Goal: Check status

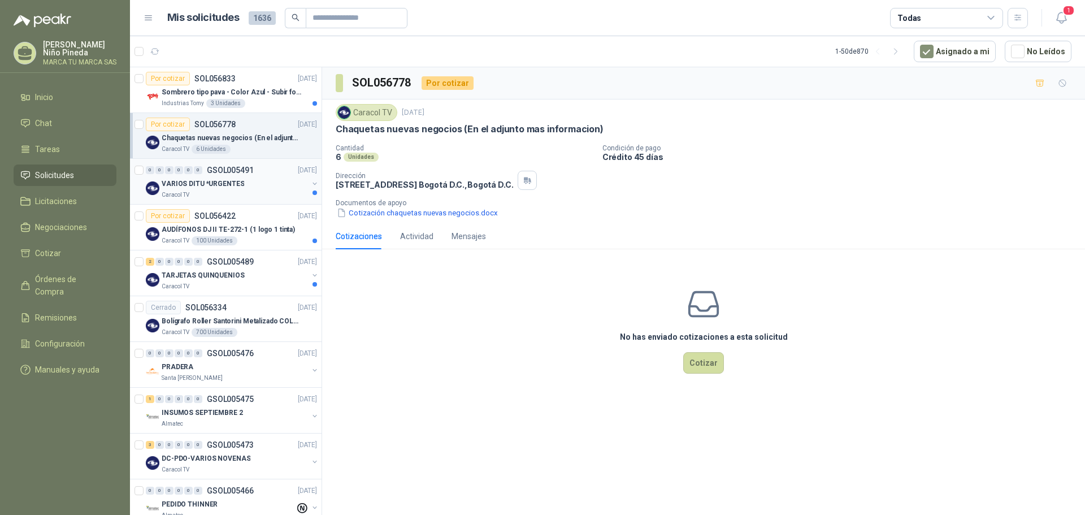
click at [263, 185] on div "VARIOS DITU *URGENTES" at bounding box center [235, 184] width 146 height 14
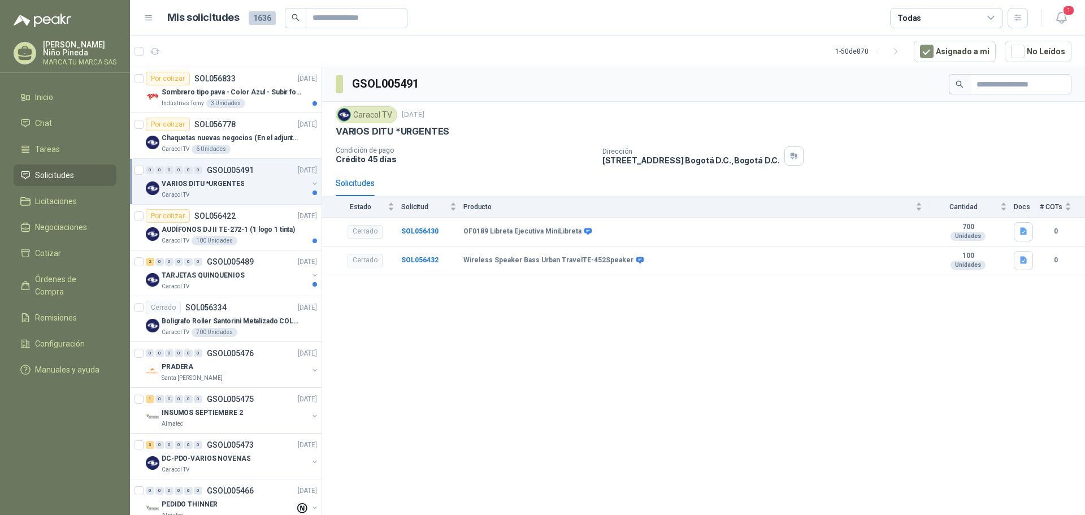
click at [310, 185] on button "button" at bounding box center [314, 183] width 9 height 9
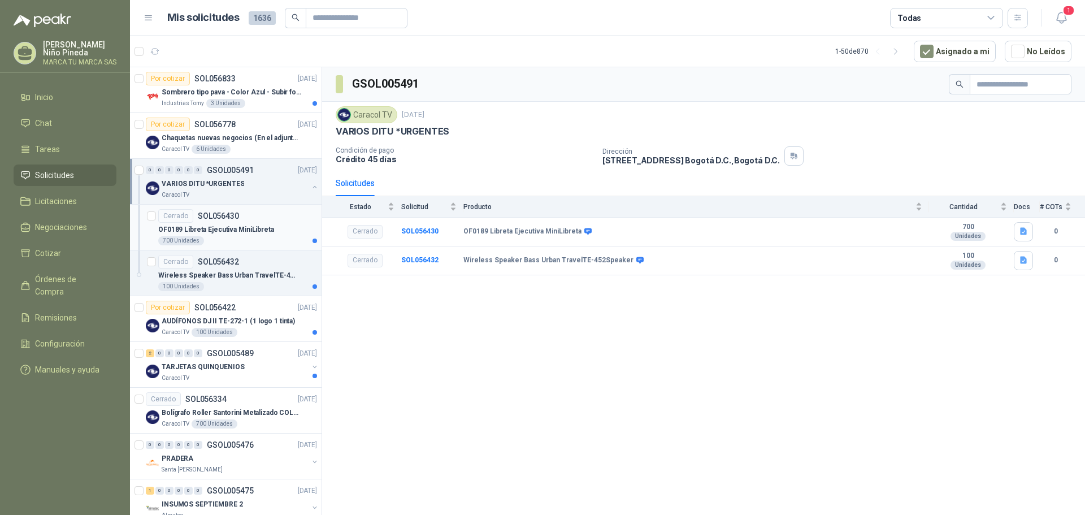
click at [240, 218] on div "Cerrado SOL056430" at bounding box center [237, 216] width 159 height 14
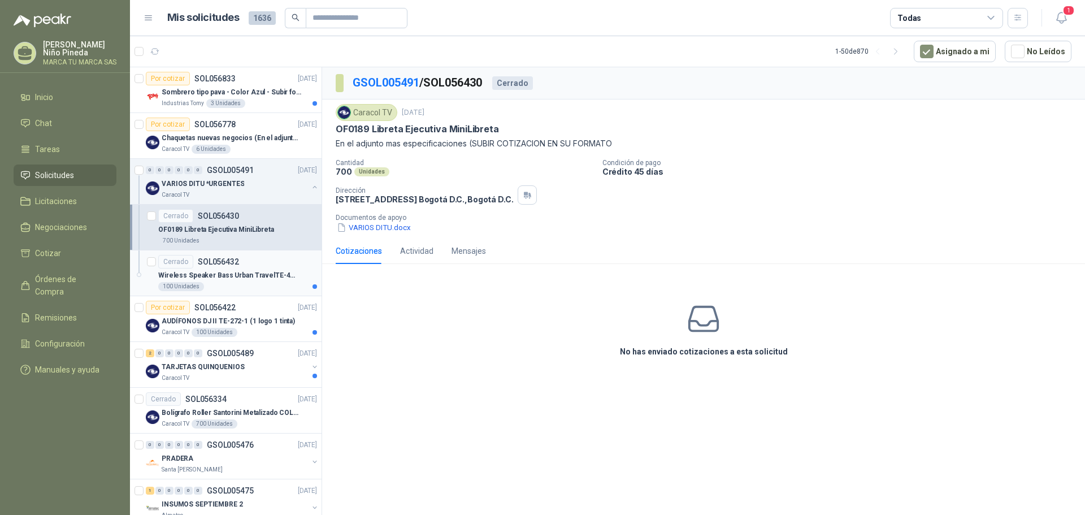
click at [254, 271] on p "Wireless Speaker Bass Urban TravelTE-452Speaker" at bounding box center [228, 275] width 141 height 11
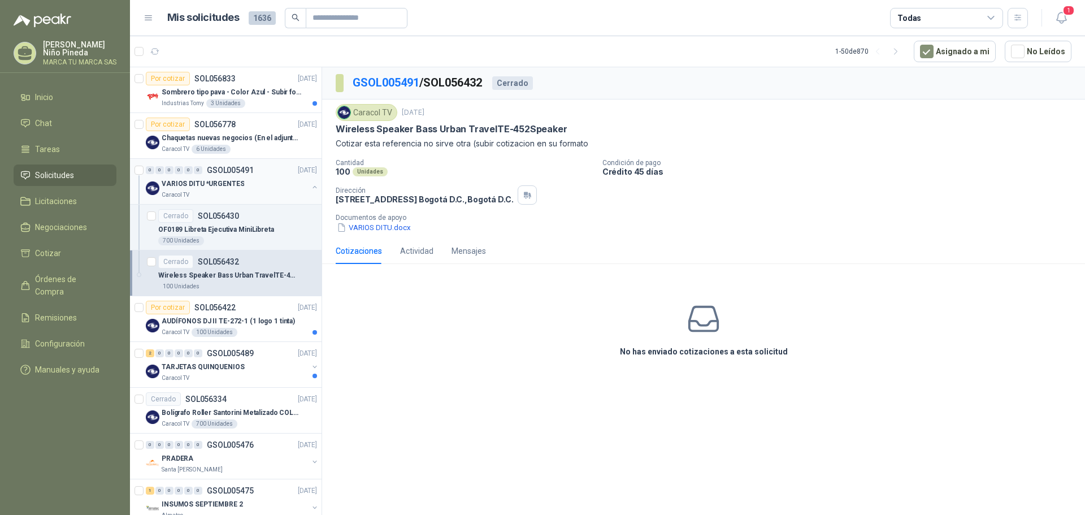
click at [310, 187] on button "button" at bounding box center [314, 187] width 9 height 9
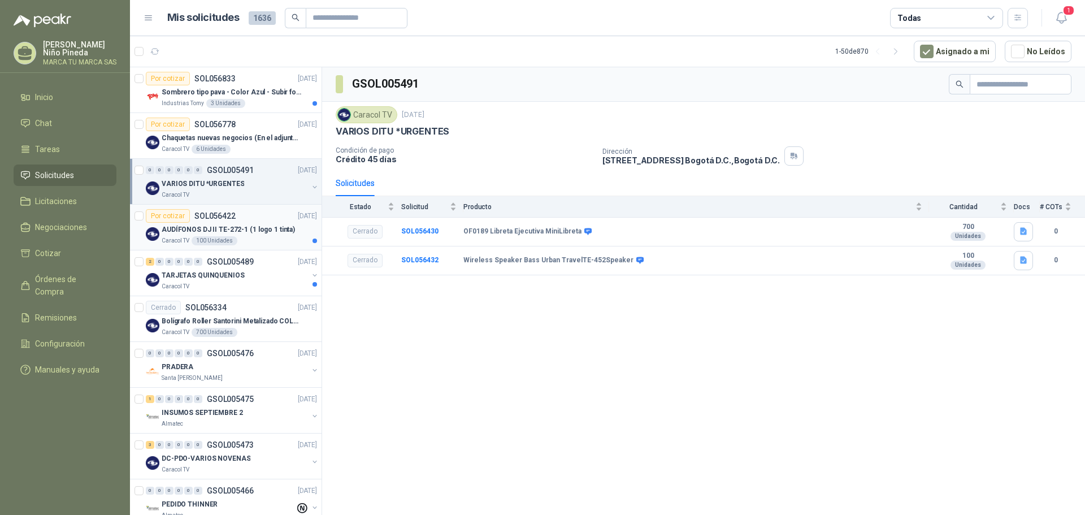
click at [272, 237] on div "Caracol TV 100 Unidades" at bounding box center [239, 240] width 155 height 9
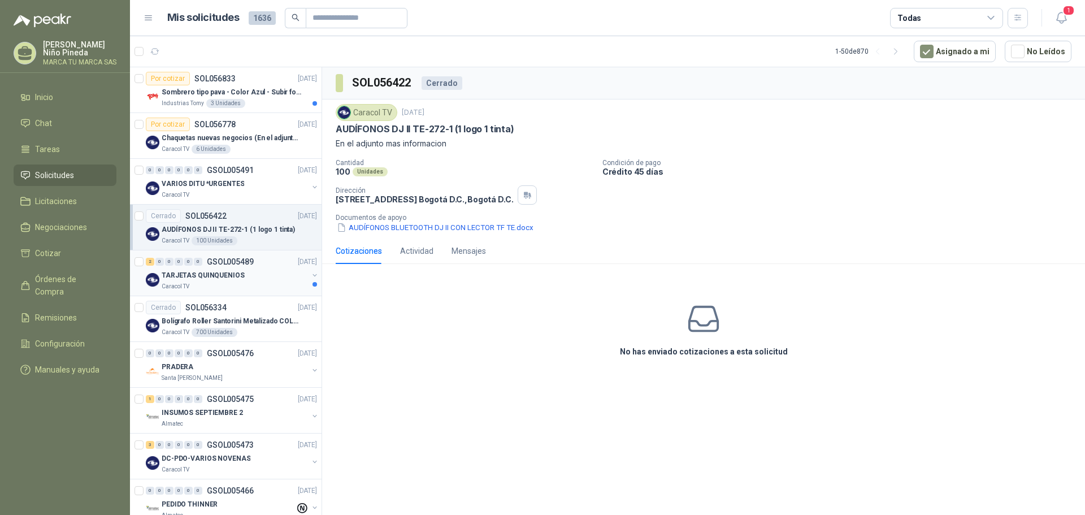
click at [270, 281] on div "TARJETAS QUINQUENIOS" at bounding box center [235, 276] width 146 height 14
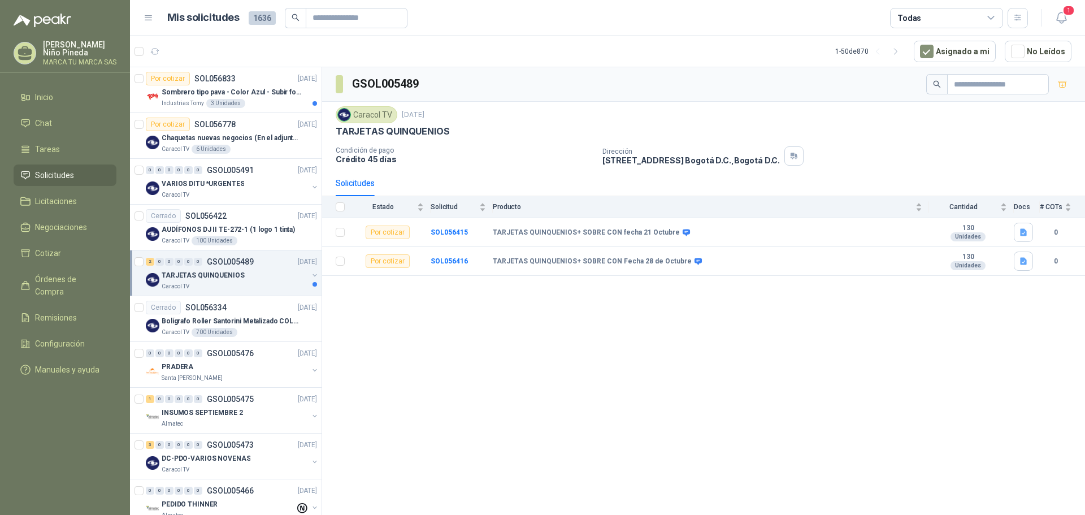
click at [310, 276] on button "button" at bounding box center [314, 275] width 9 height 9
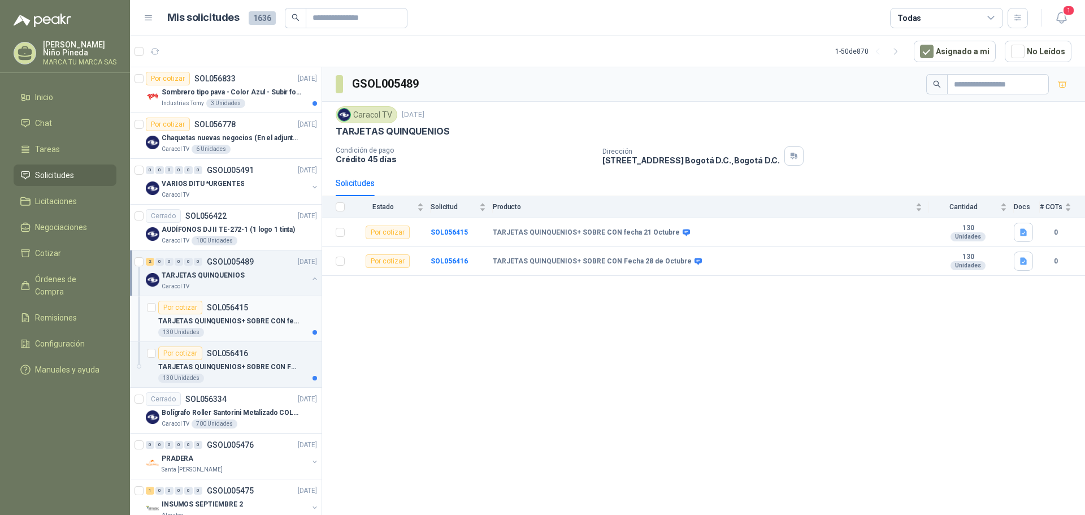
click at [240, 317] on p "TARJETAS QUINQUENIOS+ SOBRE CON fecha 21 Octubre" at bounding box center [228, 321] width 141 height 11
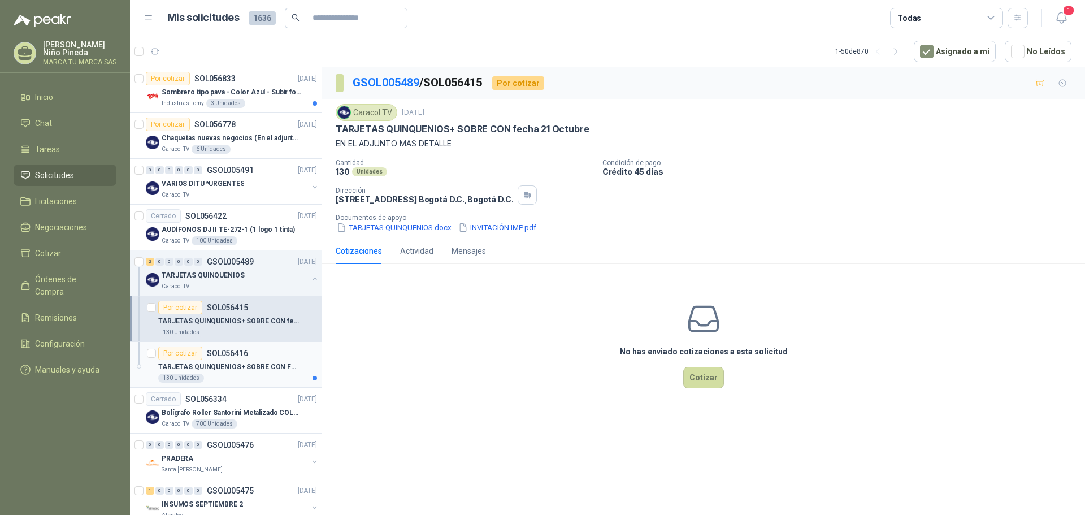
click at [243, 362] on p "TARJETAS QUINQUENIOS+ SOBRE CON Fecha 28 de Octubre" at bounding box center [228, 367] width 141 height 11
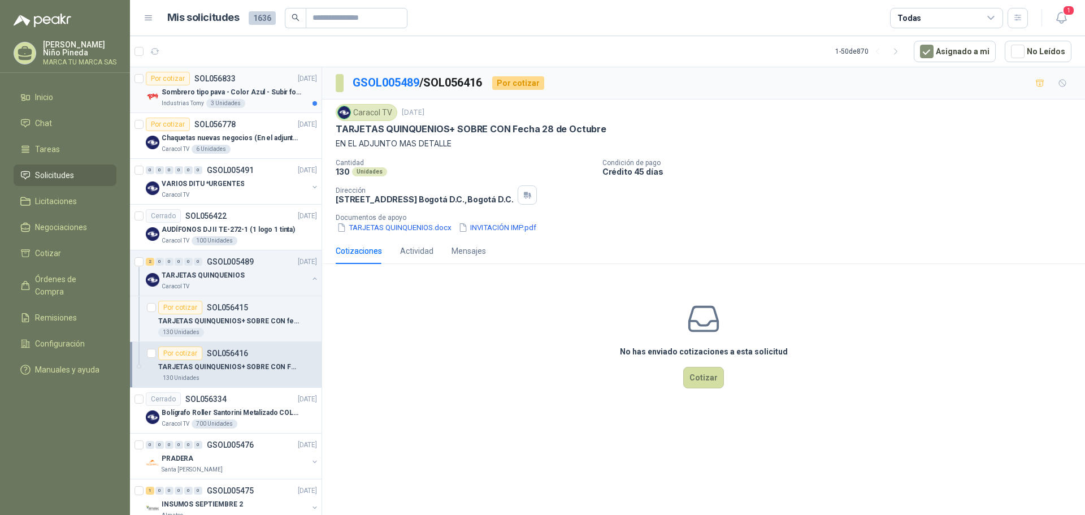
click at [249, 105] on div "Industrias Tomy 3 Unidades" at bounding box center [239, 103] width 155 height 9
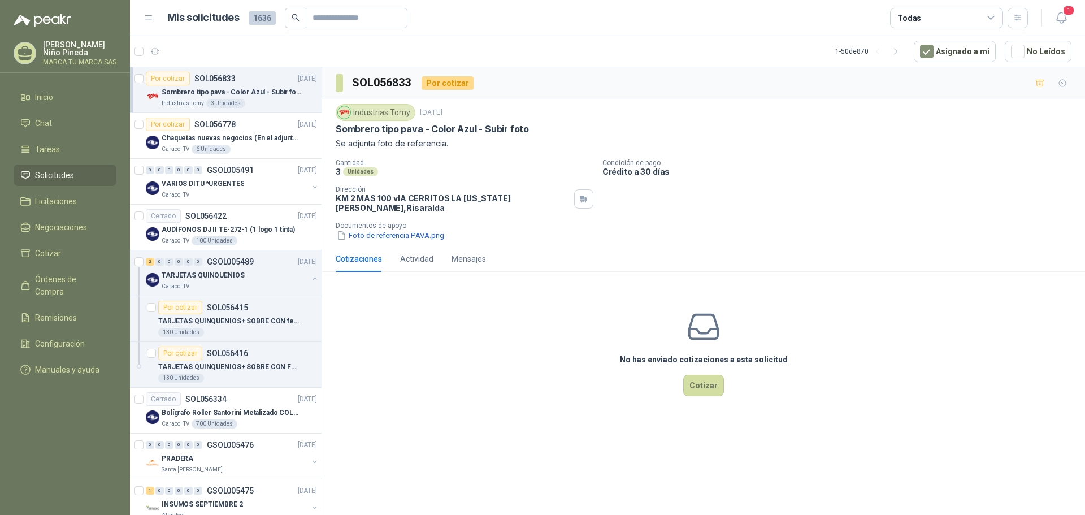
click at [150, 16] on icon at bounding box center [149, 18] width 10 height 10
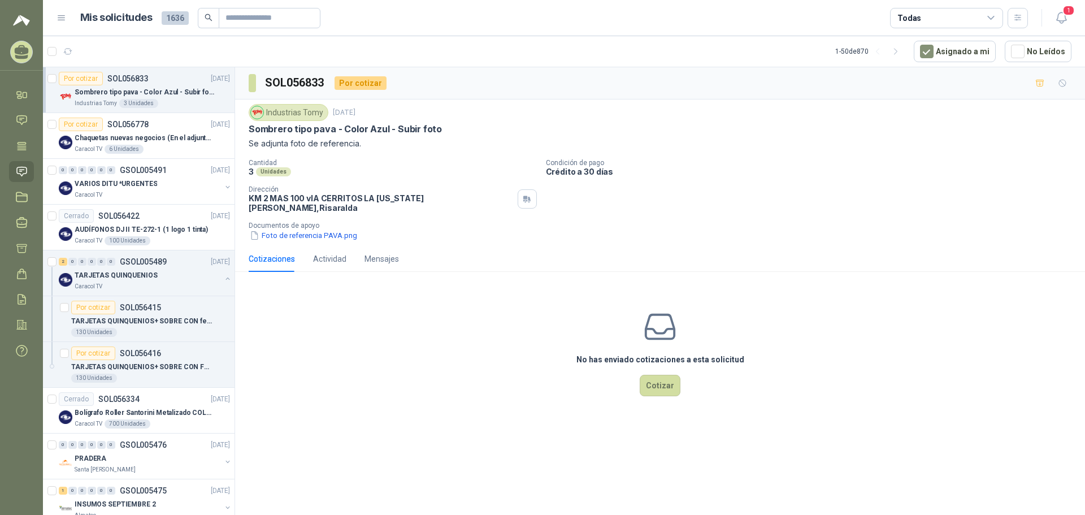
click at [63, 16] on icon at bounding box center [61, 18] width 7 height 5
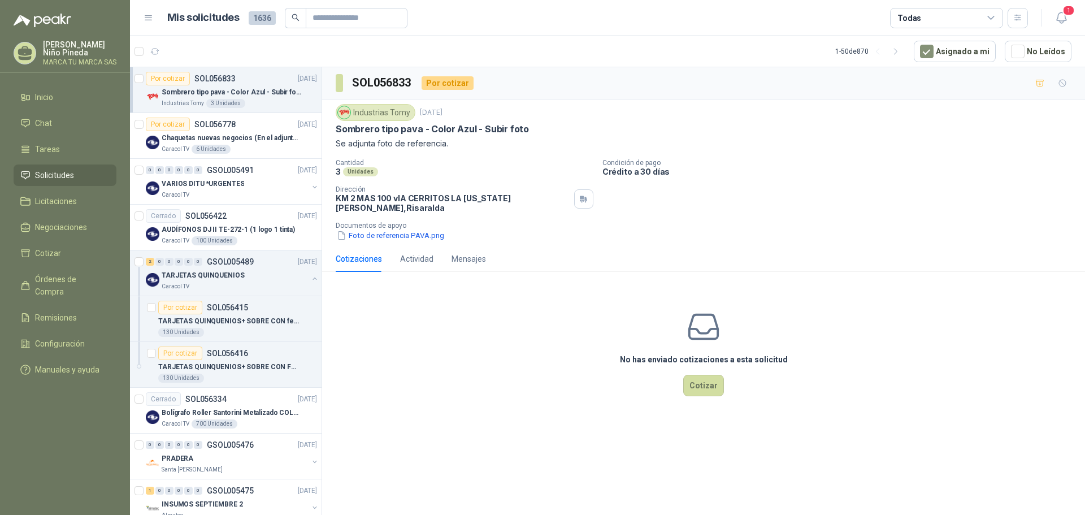
click at [152, 14] on icon at bounding box center [149, 18] width 10 height 10
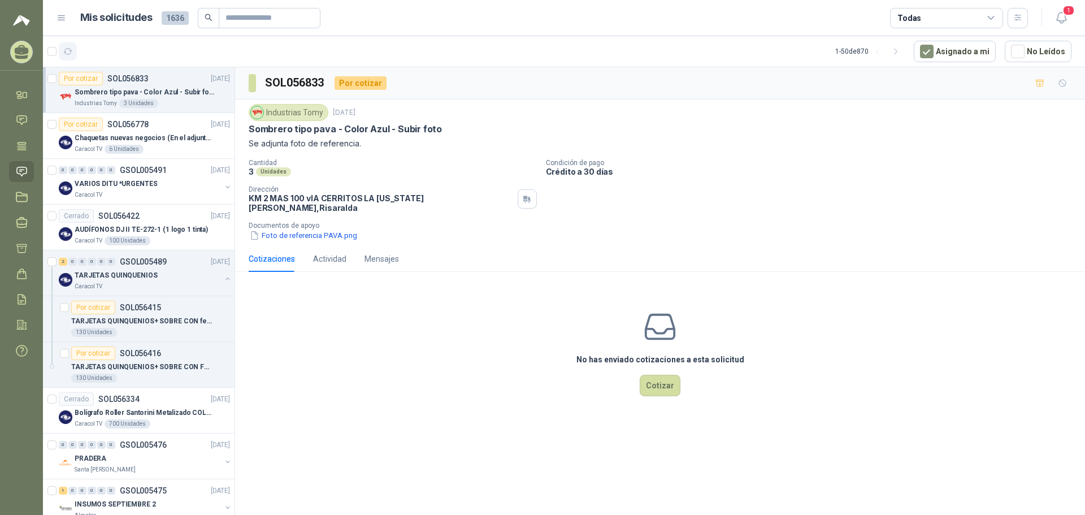
click at [71, 55] on icon "button" at bounding box center [68, 52] width 10 height 10
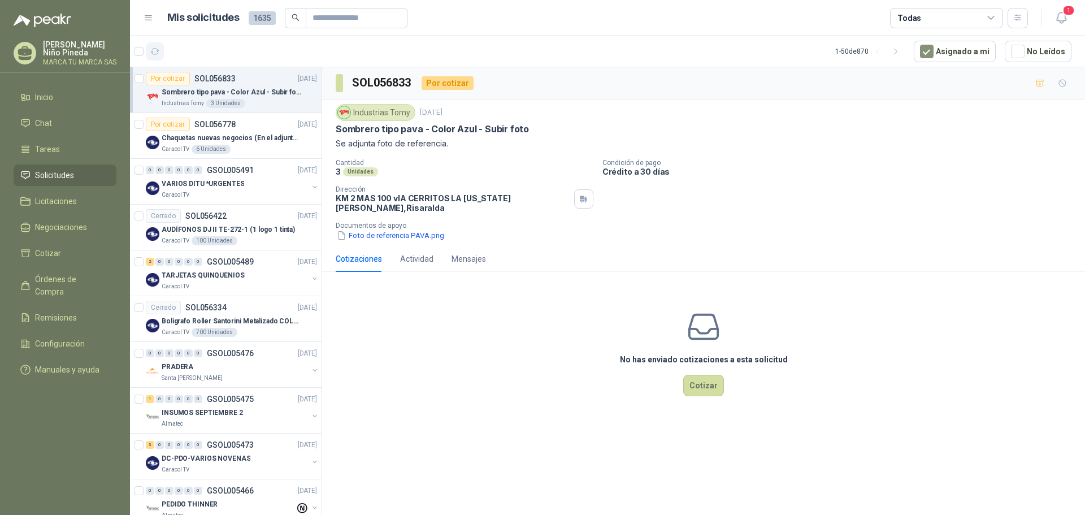
click at [153, 54] on icon "button" at bounding box center [155, 52] width 8 height 6
